Goal: Find specific page/section: Find specific page/section

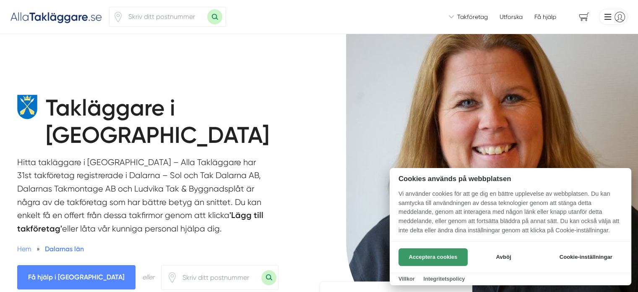
click at [433, 255] on button "Acceptera cookies" at bounding box center [433, 257] width 69 height 18
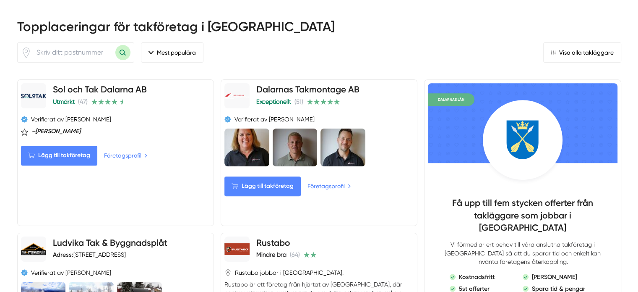
scroll to position [378, 0]
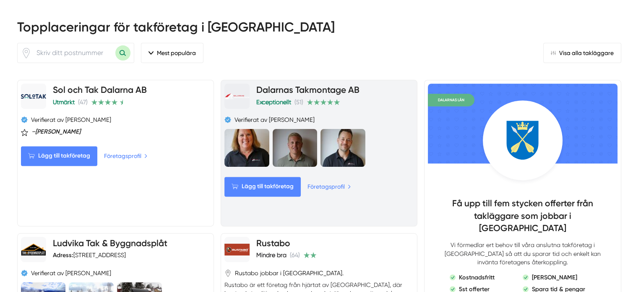
click at [320, 99] on icon at bounding box center [323, 102] width 7 height 7
click at [267, 99] on span "Exceptionellt" at bounding box center [273, 102] width 35 height 7
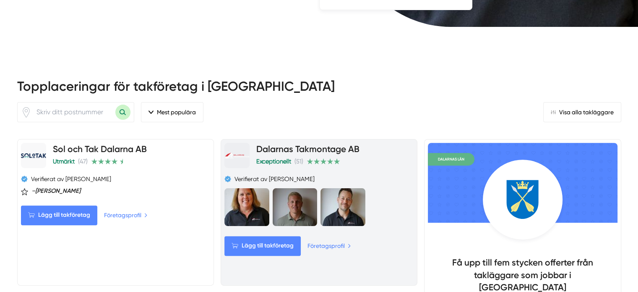
scroll to position [336, 0]
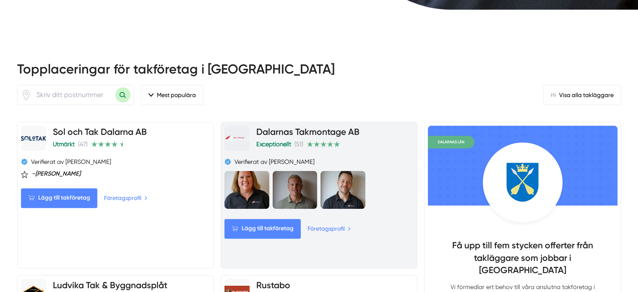
click at [296, 126] on link "Dalarnas Takmontage AB" at bounding box center [307, 131] width 103 height 10
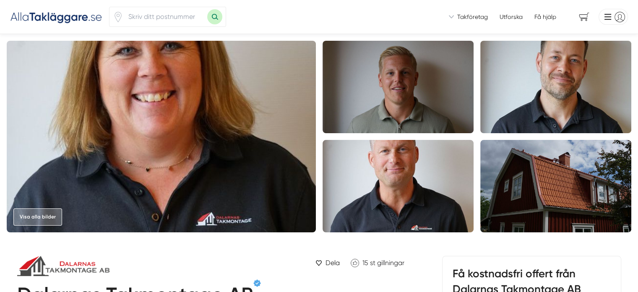
click at [395, 181] on img at bounding box center [398, 186] width 151 height 92
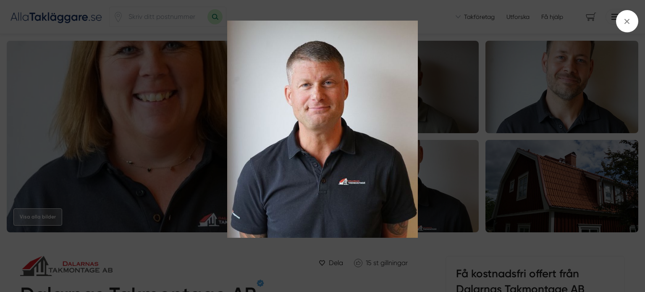
click at [359, 96] on img at bounding box center [322, 129] width 483 height 217
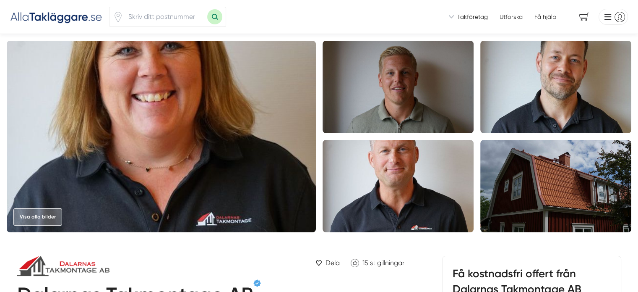
click at [253, 135] on img at bounding box center [161, 136] width 309 height 191
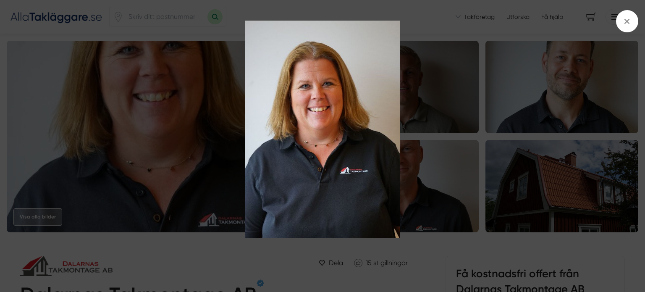
click at [333, 131] on img at bounding box center [322, 129] width 483 height 217
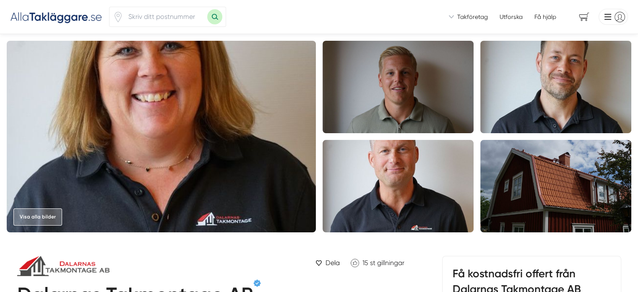
click at [537, 105] on img at bounding box center [556, 87] width 151 height 92
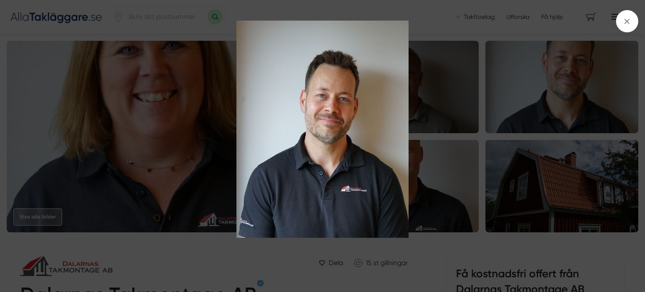
click at [189, 152] on img at bounding box center [322, 129] width 483 height 217
